Goal: Navigation & Orientation: Find specific page/section

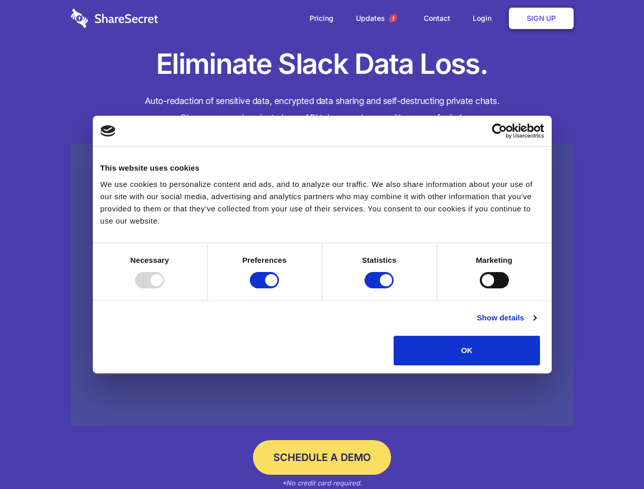
click at [164, 289] on div at bounding box center [149, 280] width 29 height 16
click at [279, 289] on input "Preferences" at bounding box center [264, 280] width 29 height 16
checkbox input "false"
click at [380, 289] on input "Statistics" at bounding box center [378, 280] width 29 height 16
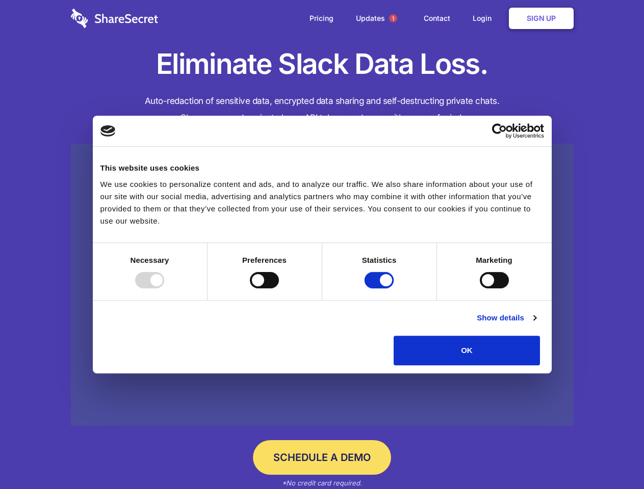
checkbox input "false"
click at [480, 289] on input "Marketing" at bounding box center [494, 280] width 29 height 16
checkbox input "true"
click at [536, 324] on link "Show details" at bounding box center [506, 318] width 59 height 12
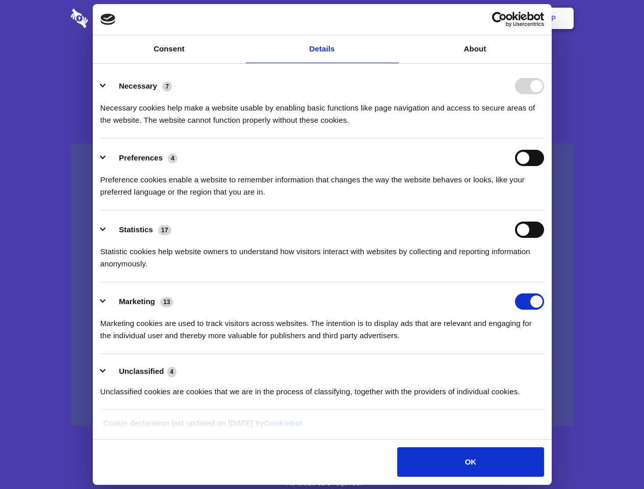
click at [544, 139] on li "Necessary 7 Necessary cookies help make a website usable by enabling basic func…" at bounding box center [321, 103] width 443 height 72
click at [393, 18] on span "1" at bounding box center [393, 18] width 8 height 8
